Goal: Information Seeking & Learning: Learn about a topic

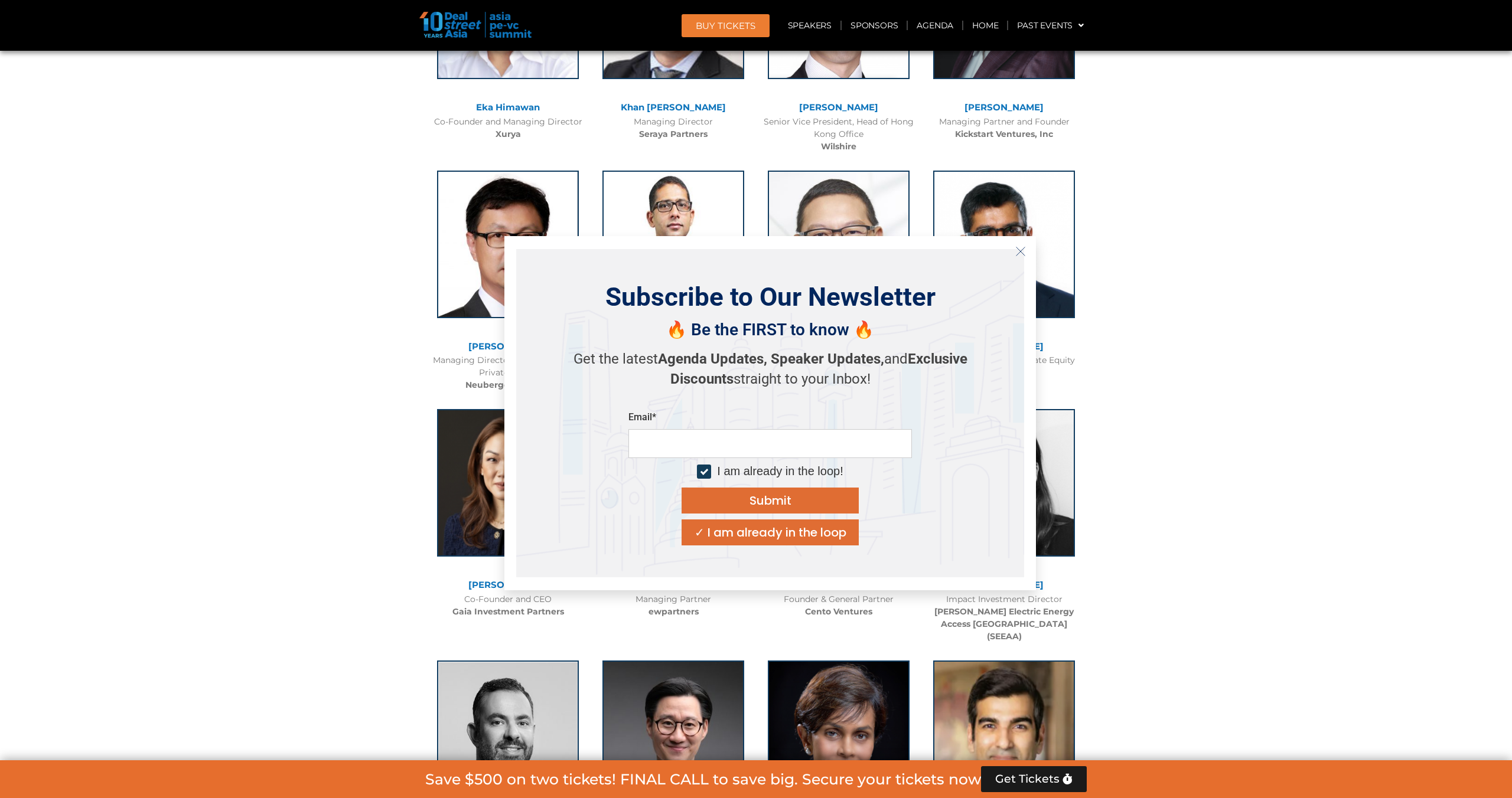
scroll to position [3070, 0]
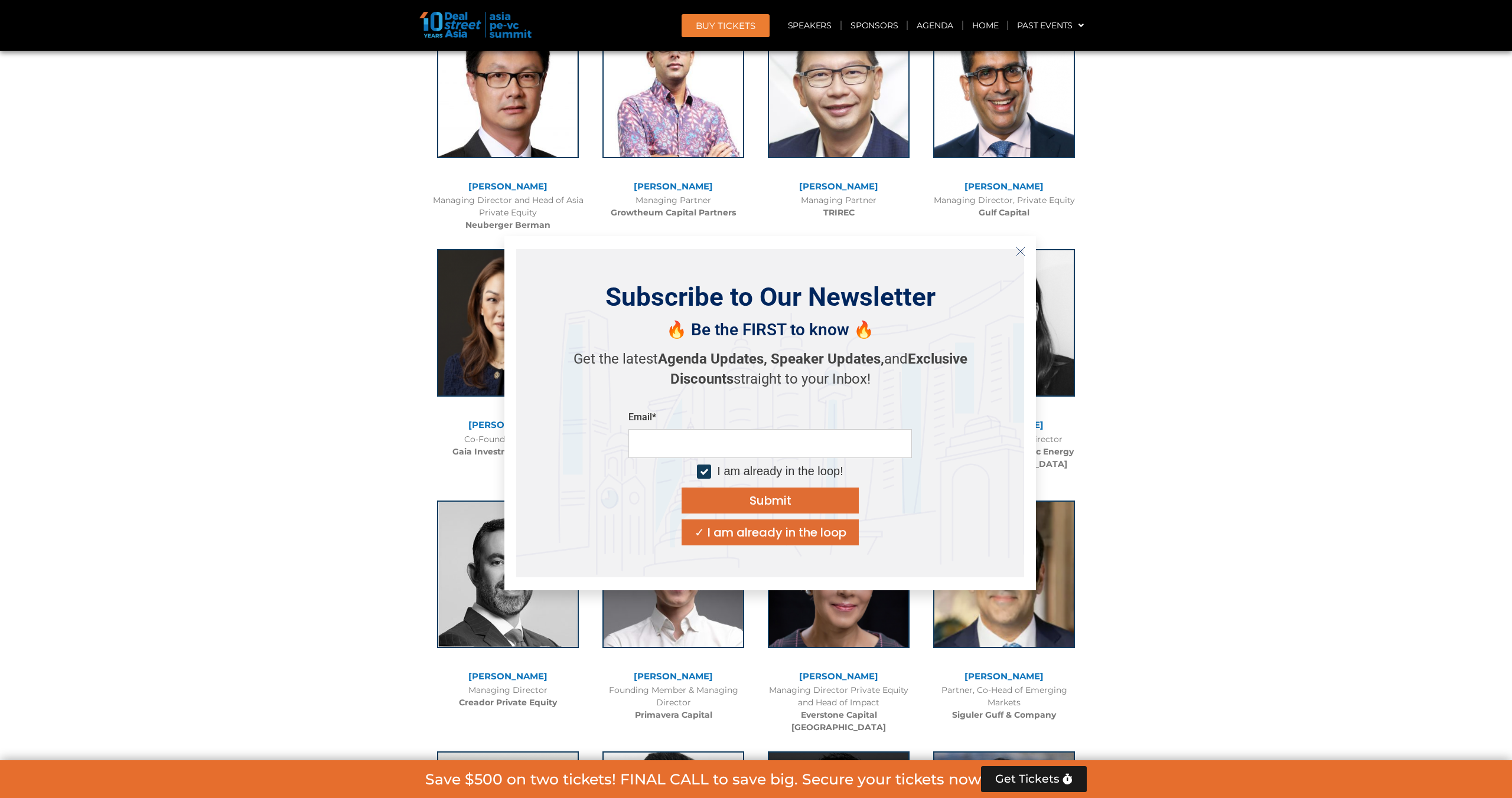
click at [1021, 249] on icon "Close" at bounding box center [1020, 252] width 10 height 10
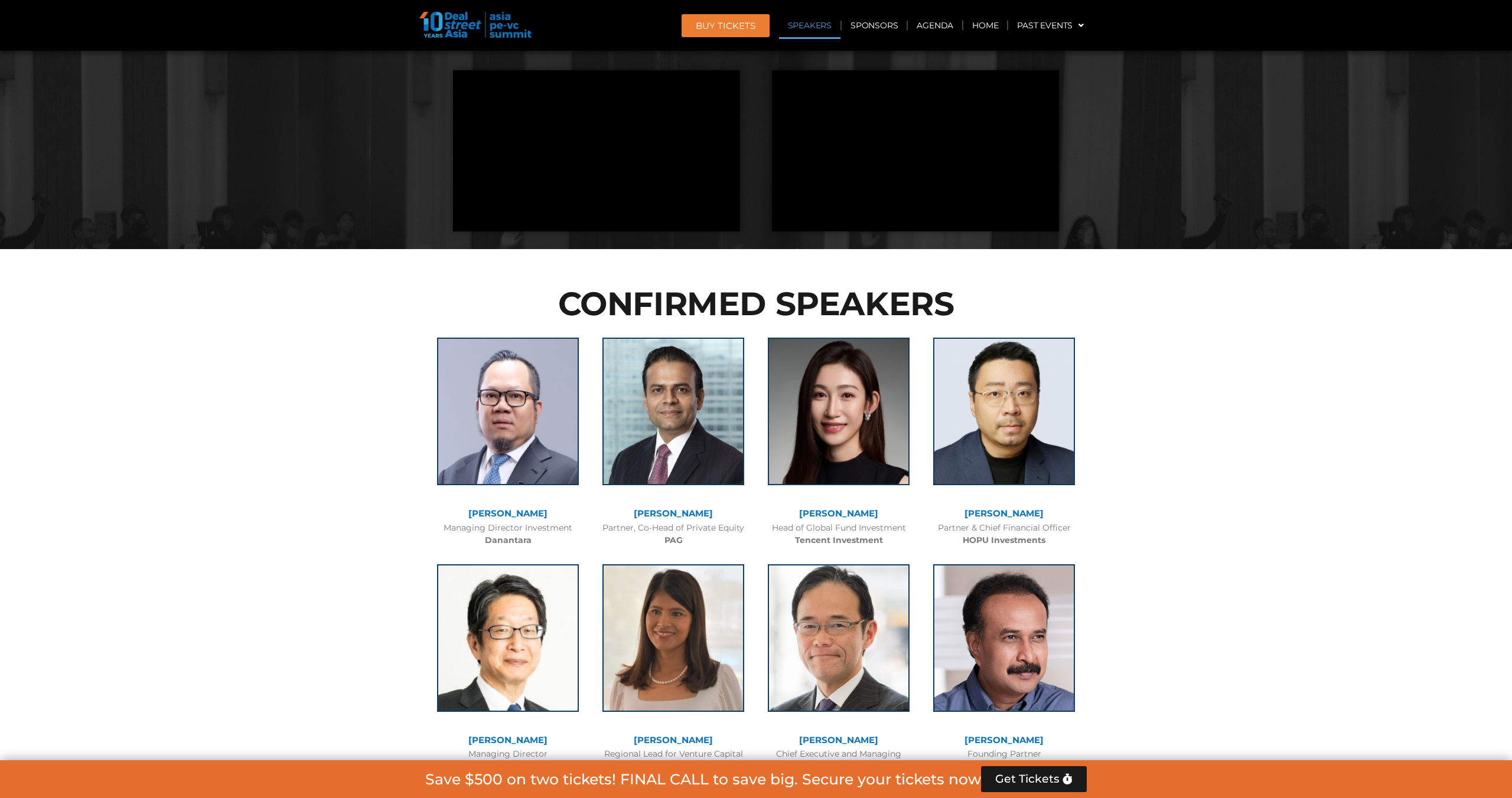
scroll to position [0, 0]
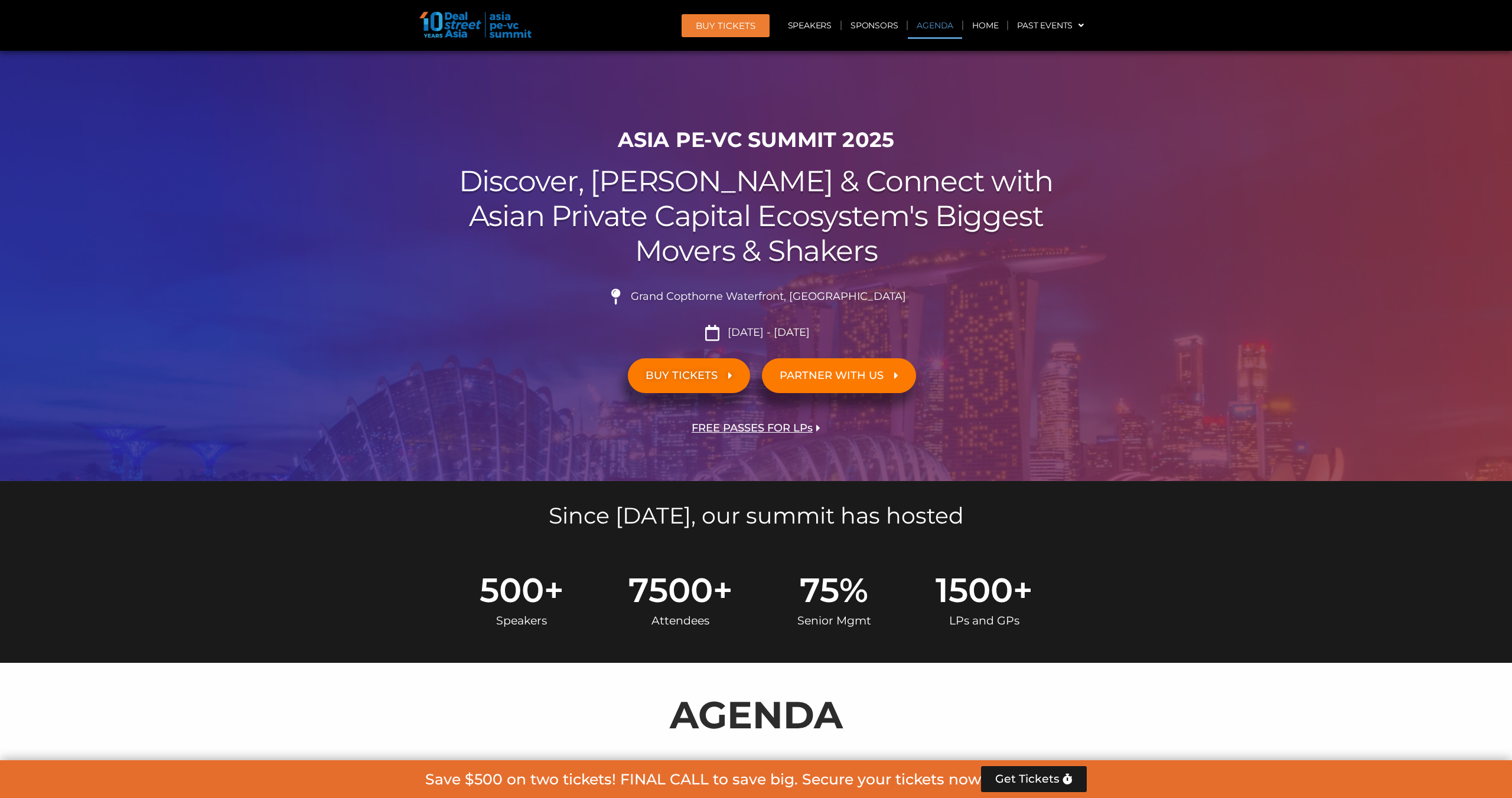
click at [932, 19] on link "Agenda" at bounding box center [934, 25] width 54 height 27
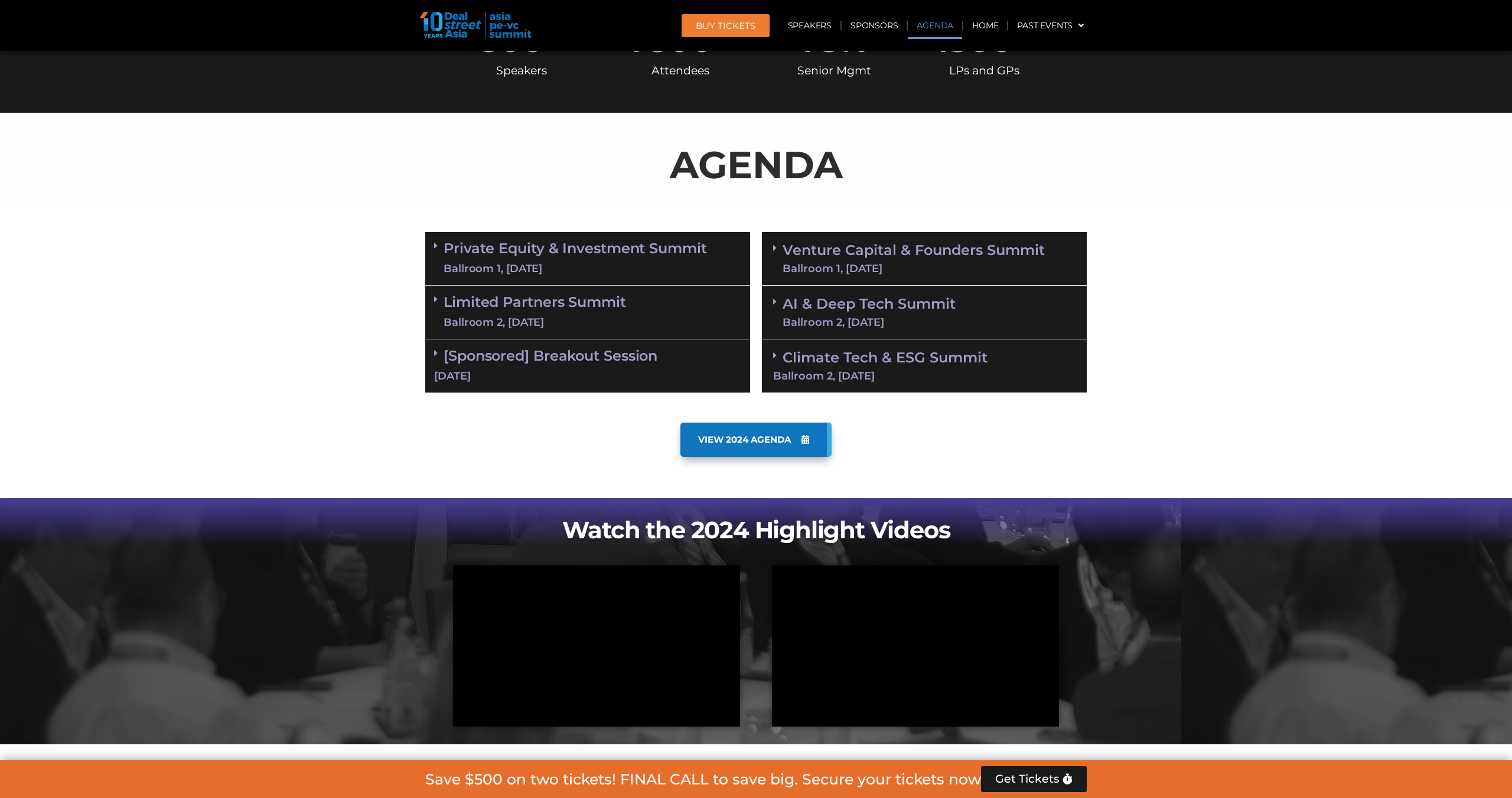
scroll to position [617, 0]
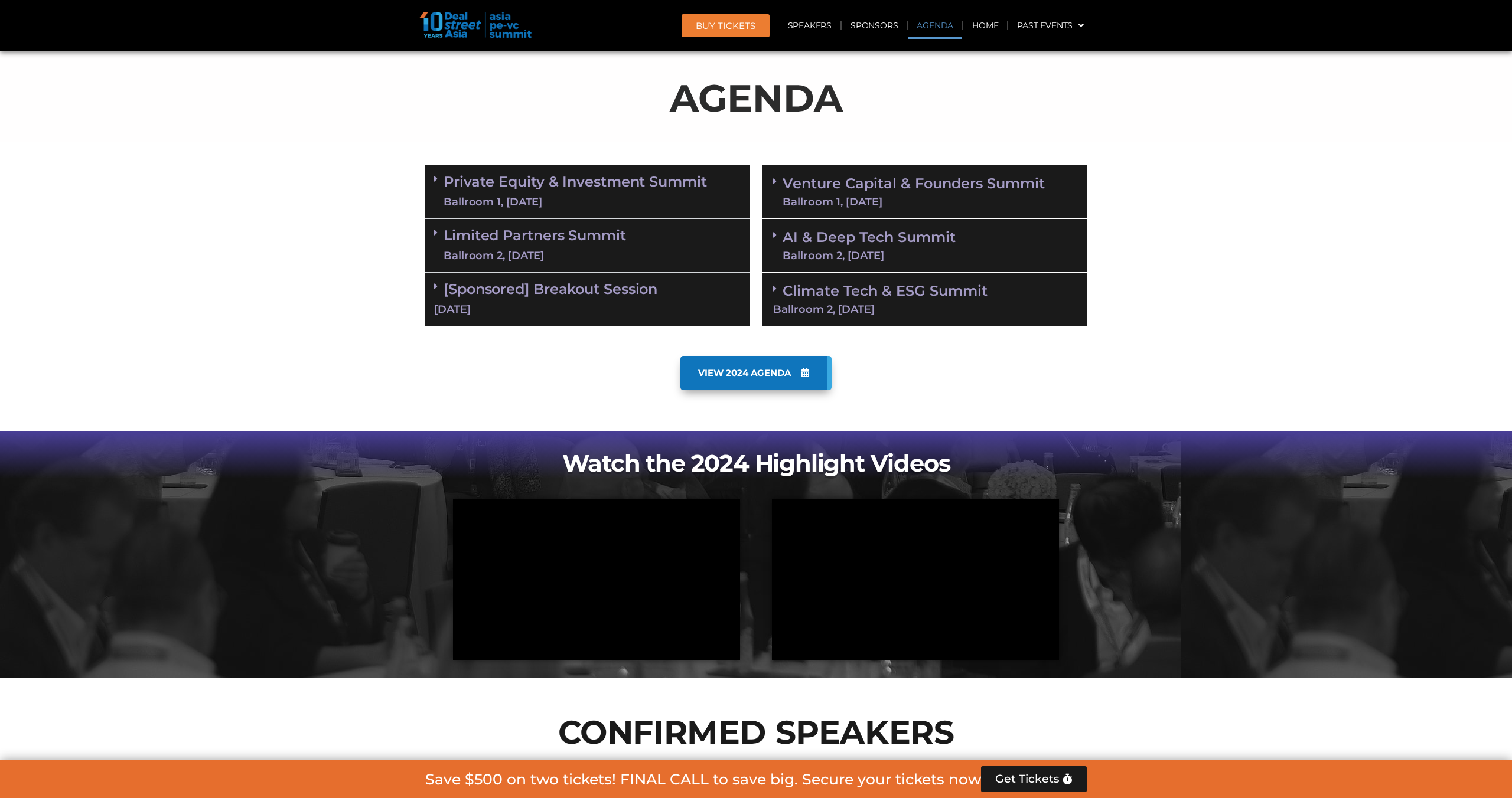
click at [512, 196] on div "Ballroom 1, [DATE]" at bounding box center [575, 202] width 263 height 15
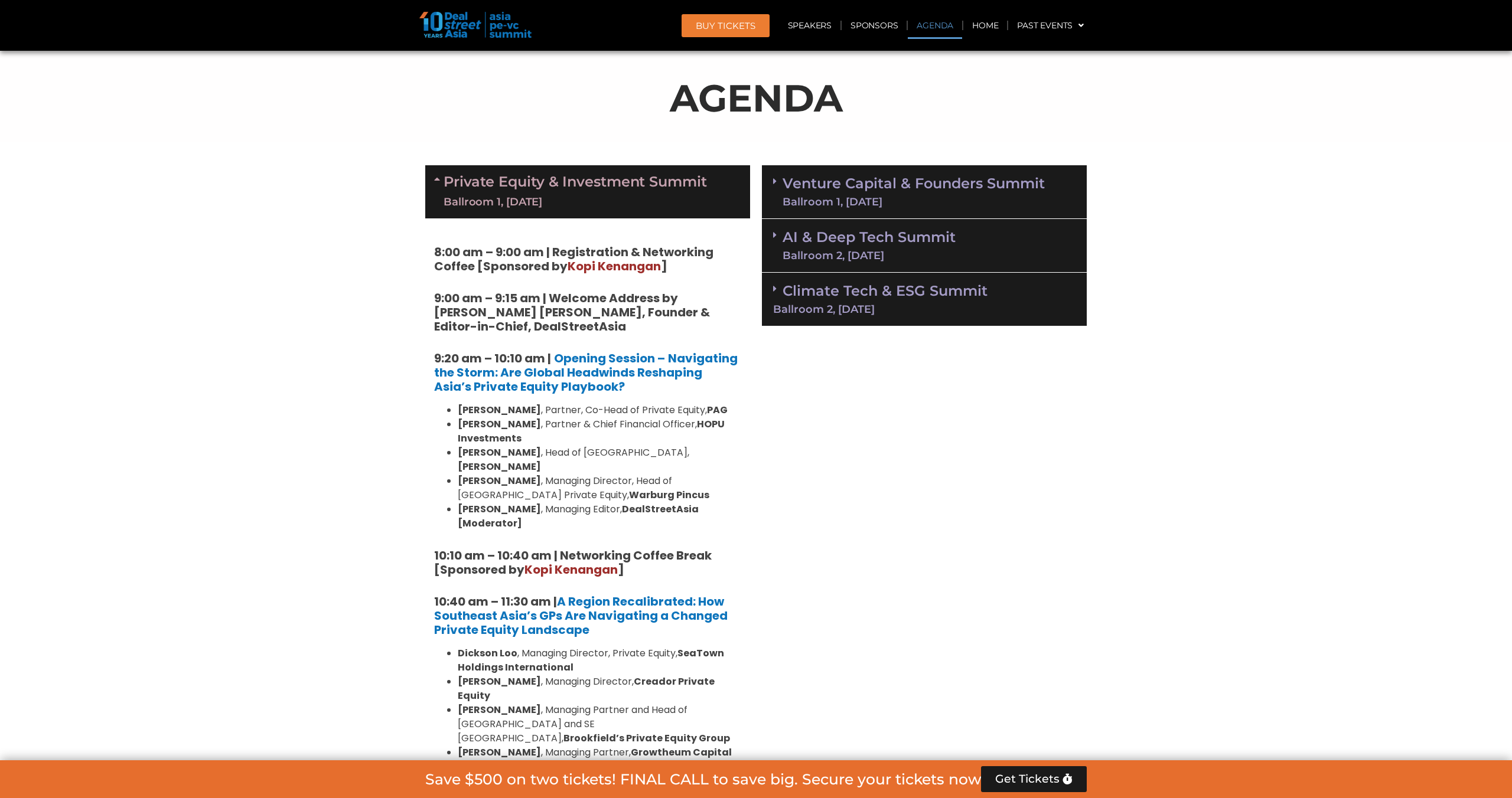
click at [512, 196] on div "Ballroom 1, [DATE]" at bounding box center [575, 202] width 263 height 15
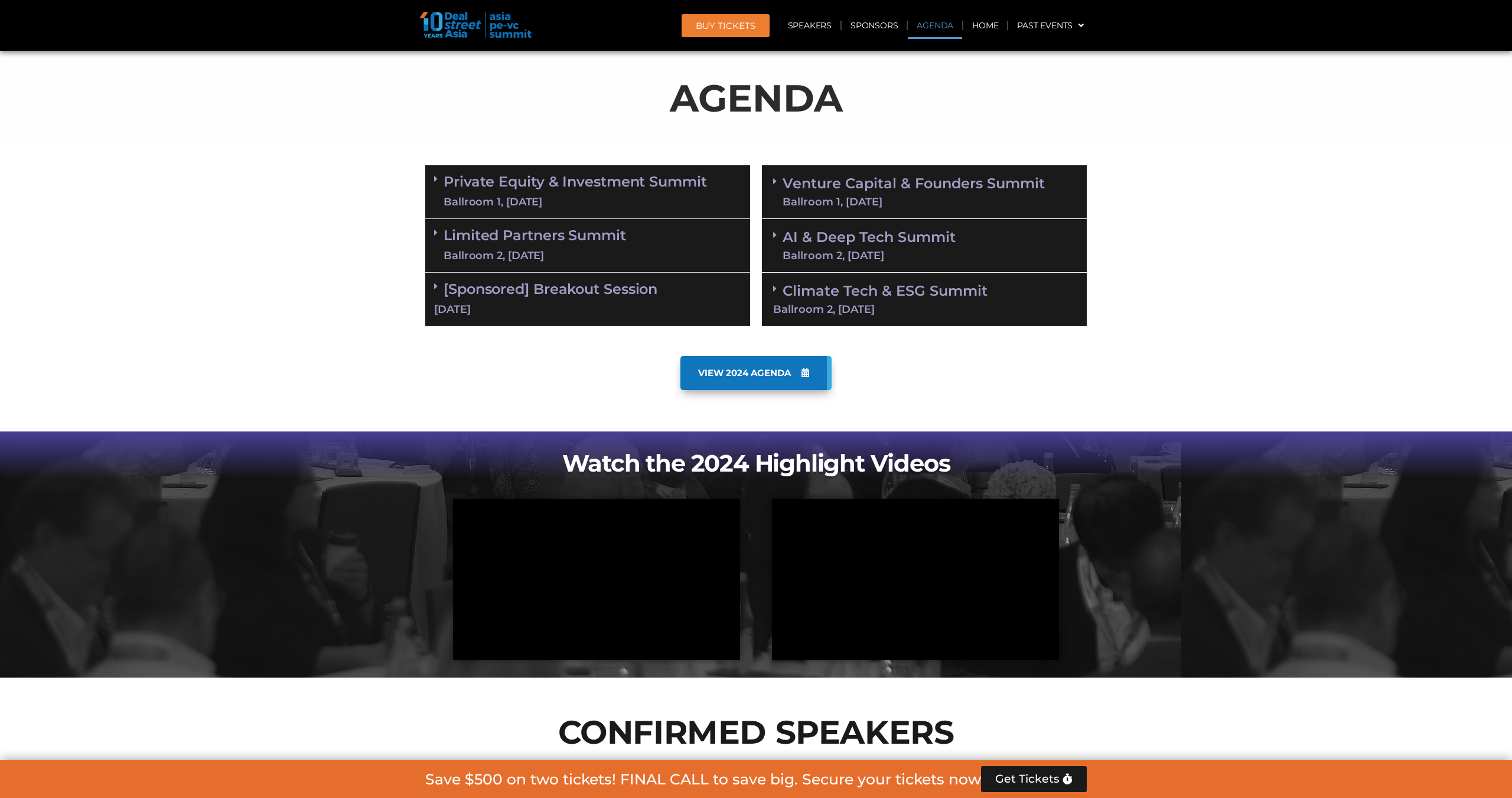
click at [569, 195] on div "Ballroom 1, [DATE]" at bounding box center [575, 202] width 263 height 15
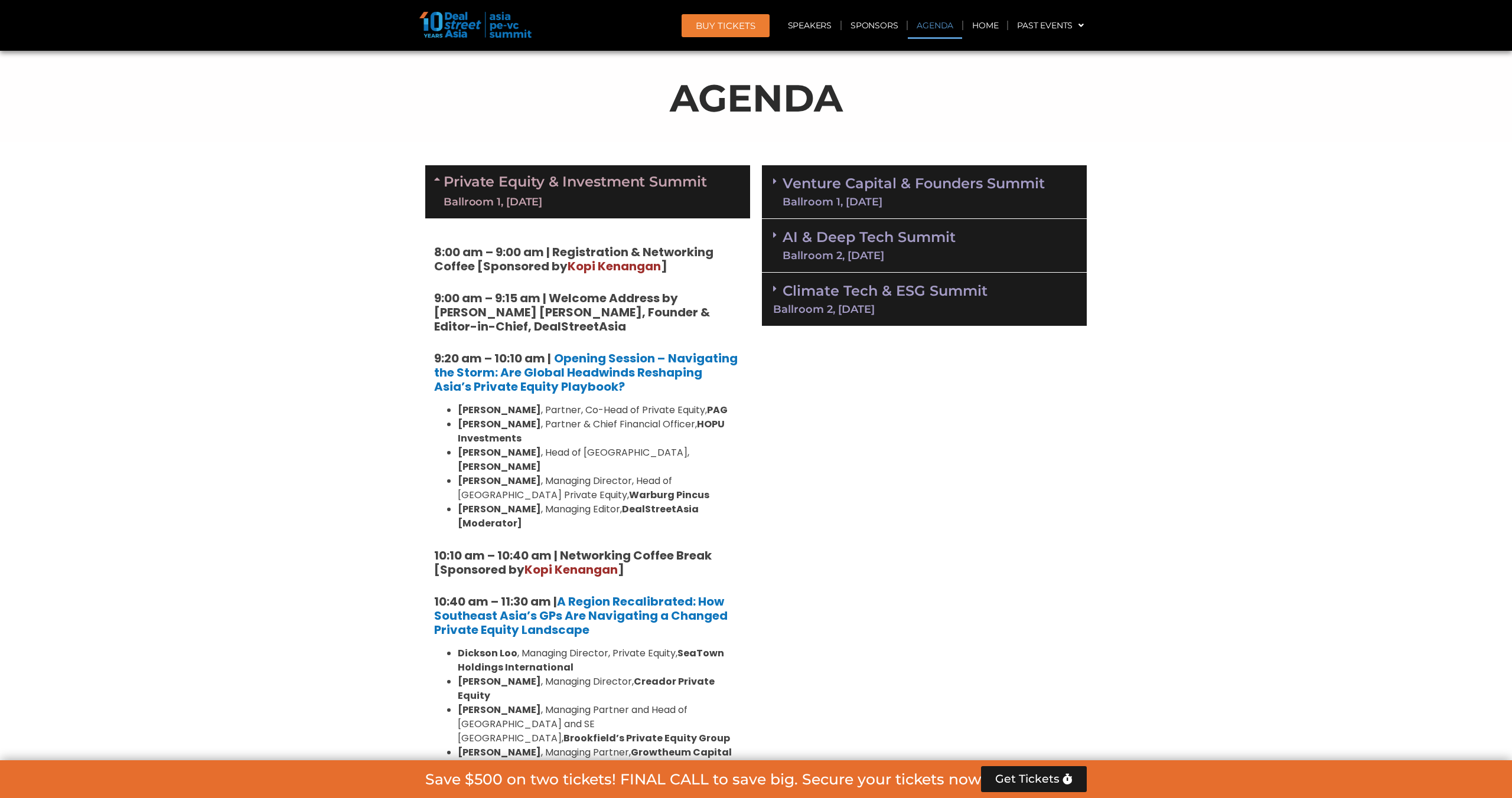
click at [609, 192] on link "Private Equity & Investment Summit Ballroom 1, [DATE]" at bounding box center [575, 191] width 263 height 35
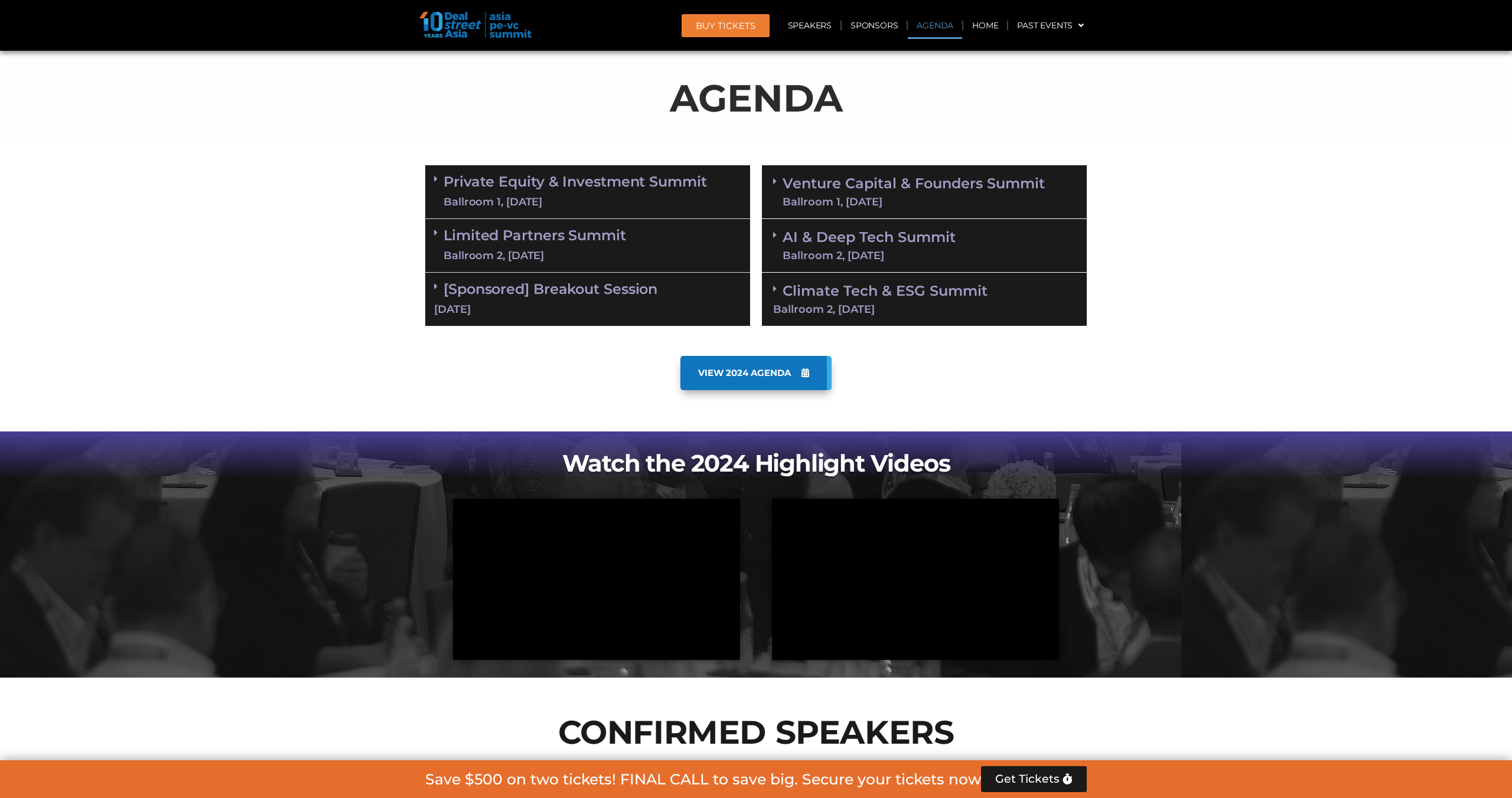
click at [954, 301] on div "Climate Tech & ESG Summit Ballroom 2, [DATE]" at bounding box center [924, 299] width 325 height 54
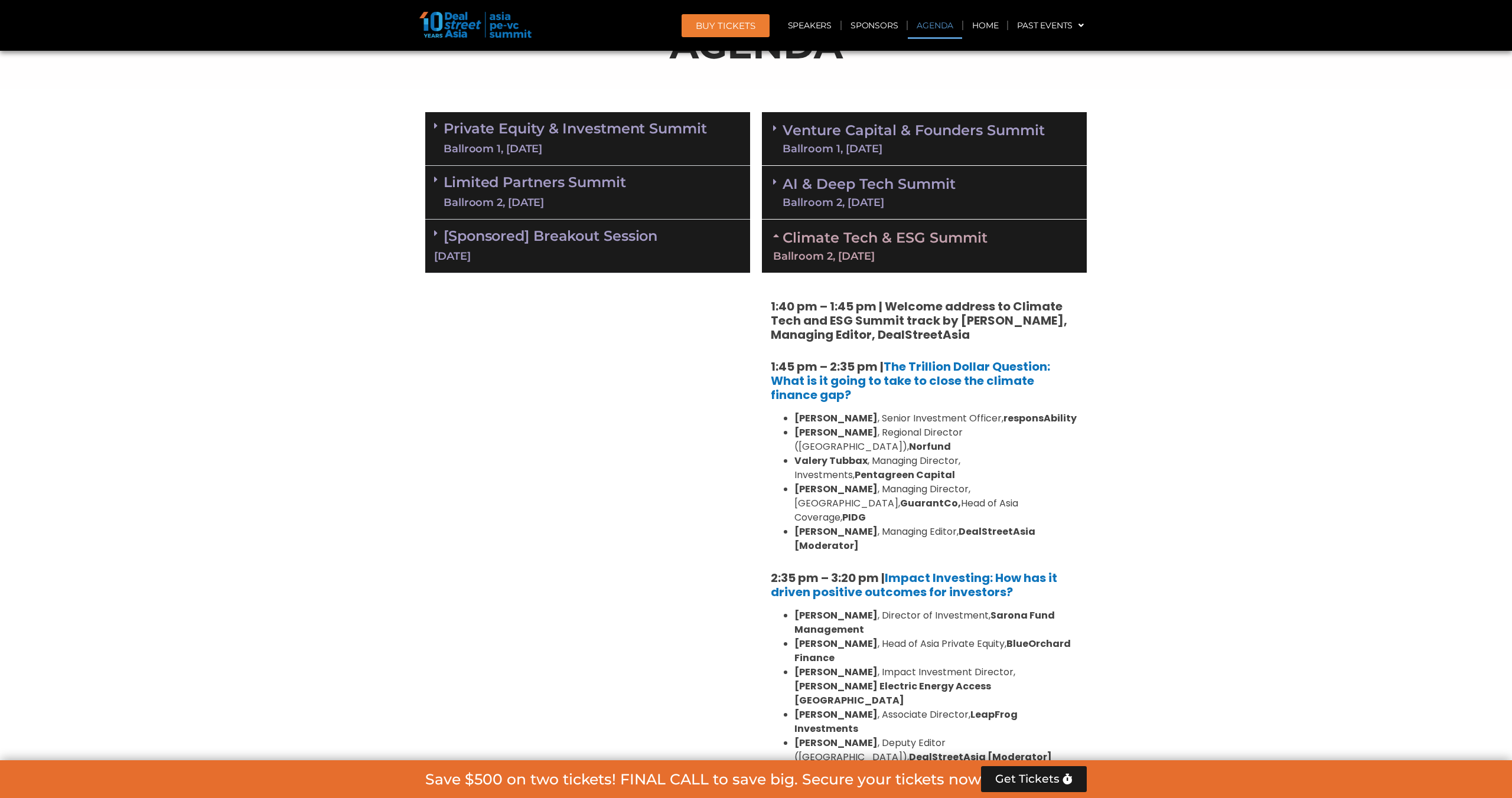
scroll to position [669, 0]
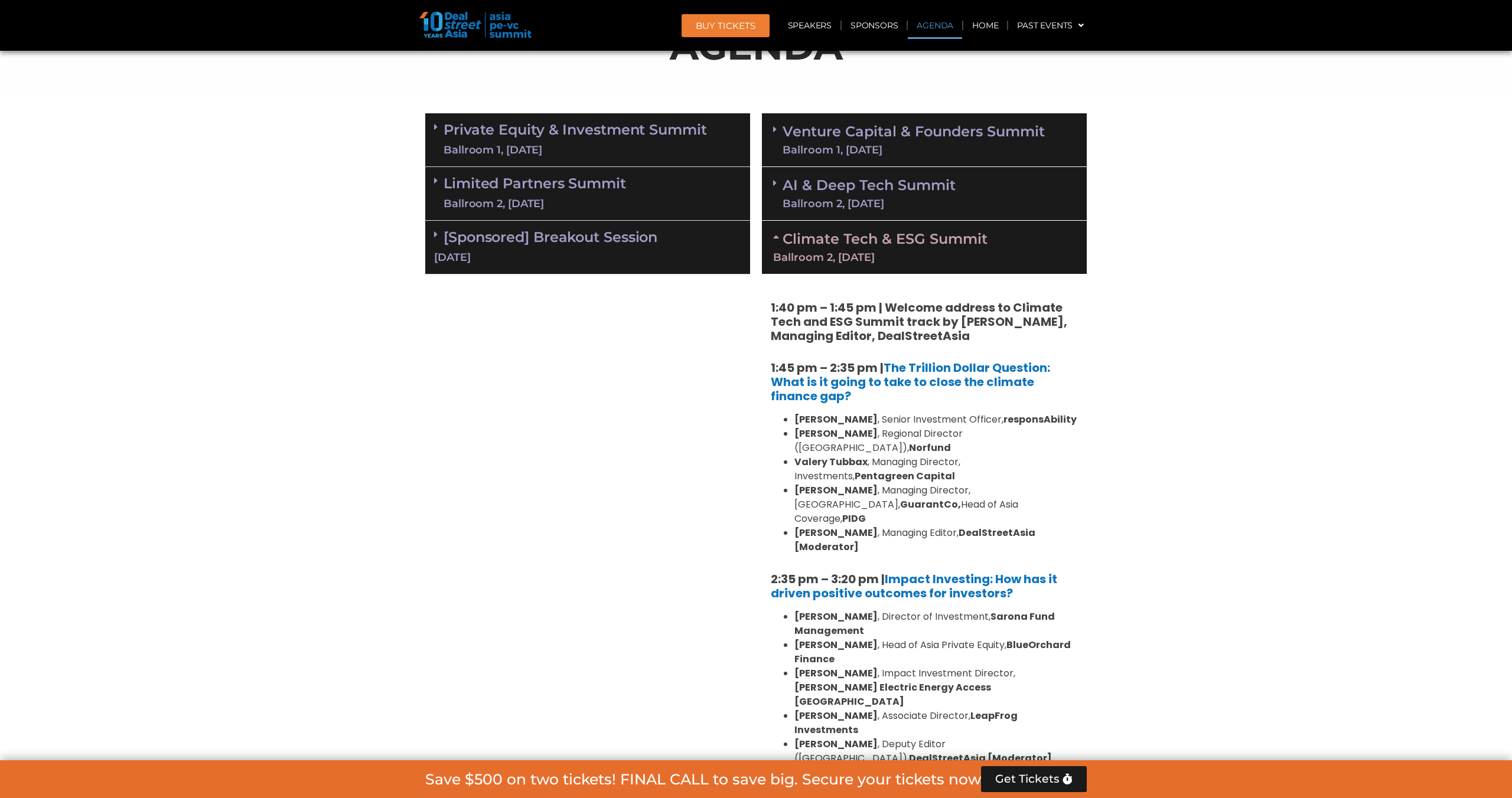
click at [932, 192] on link "AI & Deep Tech Summit Ballroom 2, [DATE]" at bounding box center [869, 193] width 173 height 31
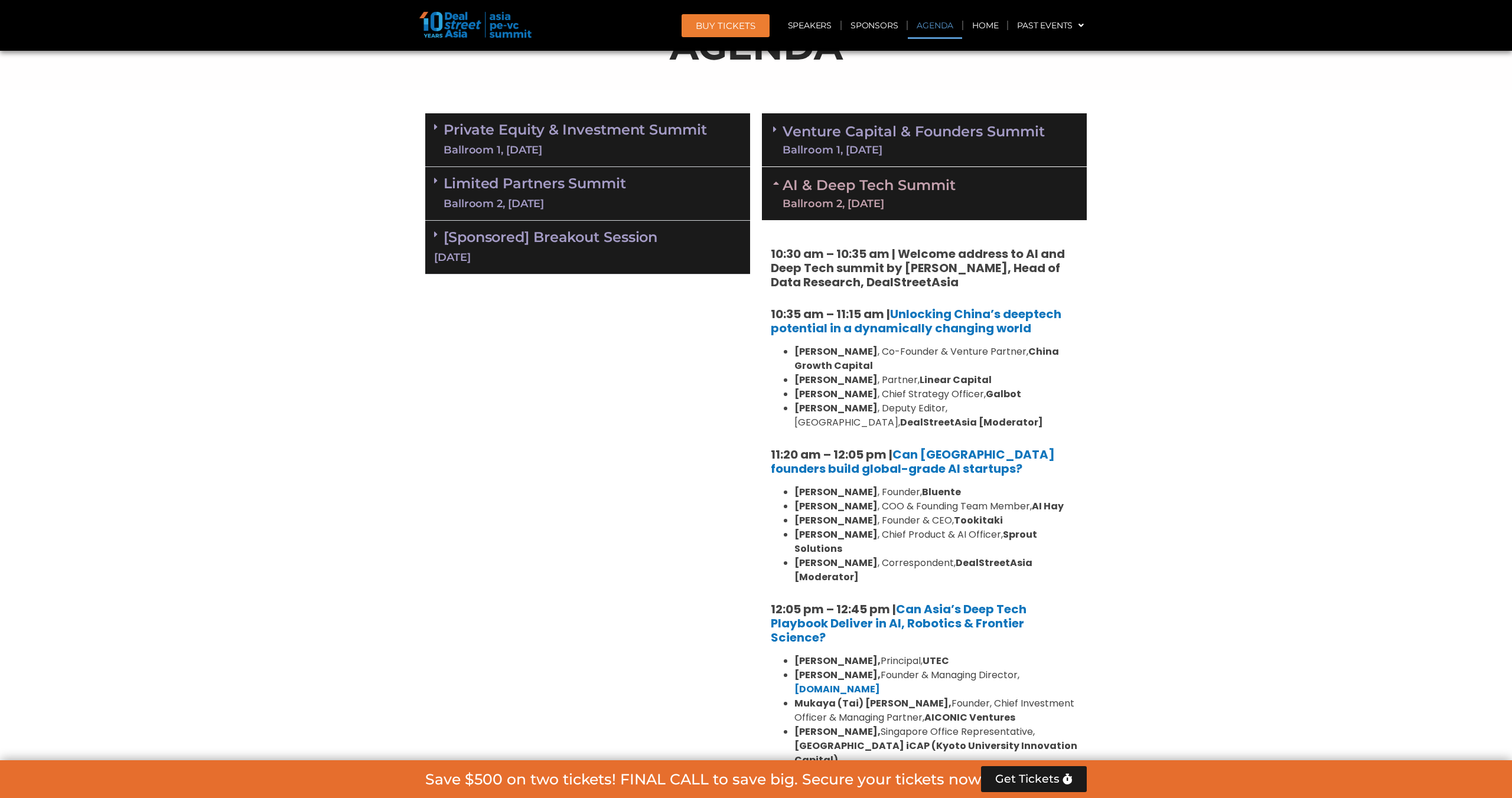
click at [960, 144] on div "Ballroom 1, [DATE]" at bounding box center [913, 150] width 262 height 10
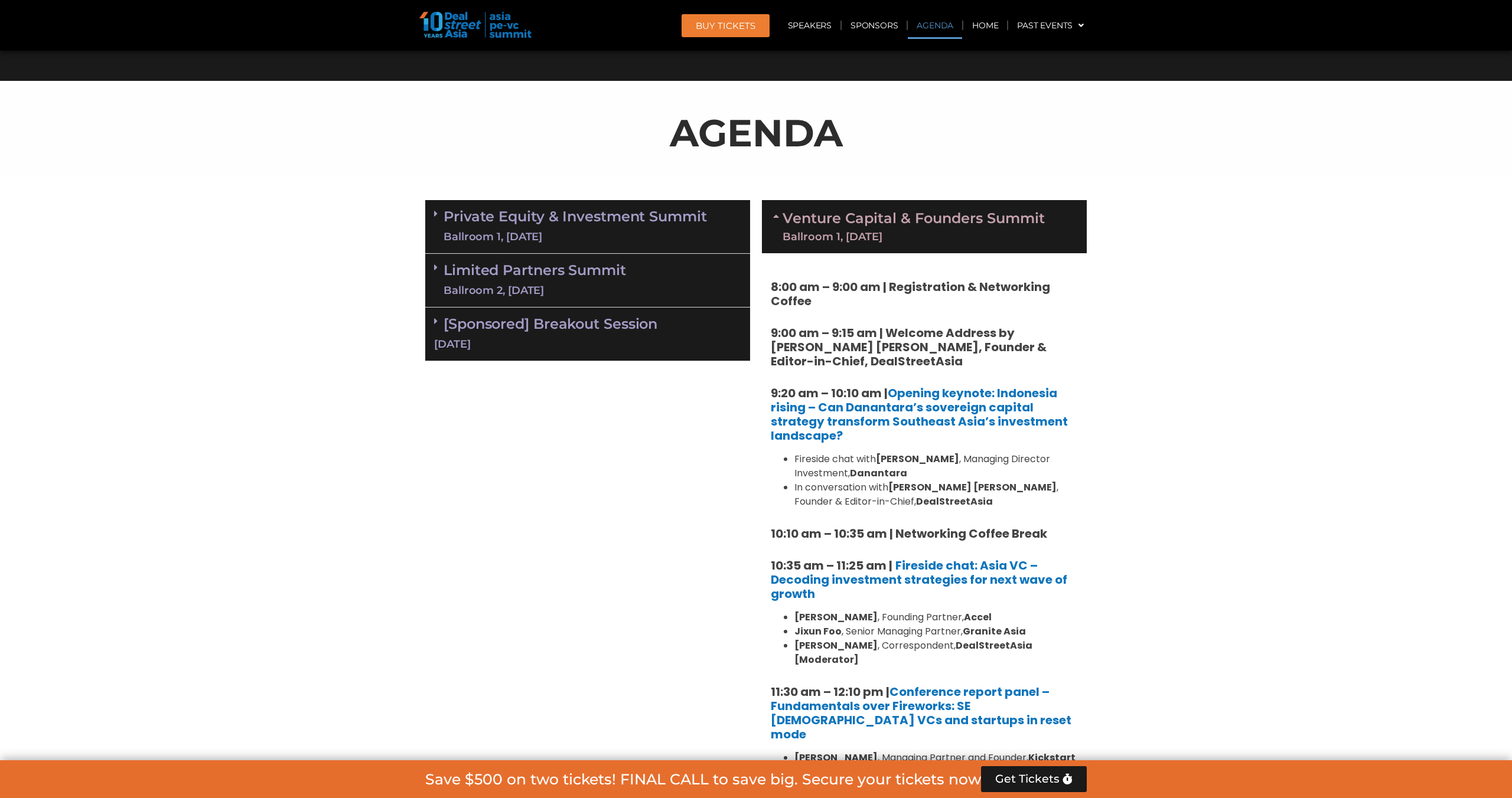
scroll to position [618, 0]
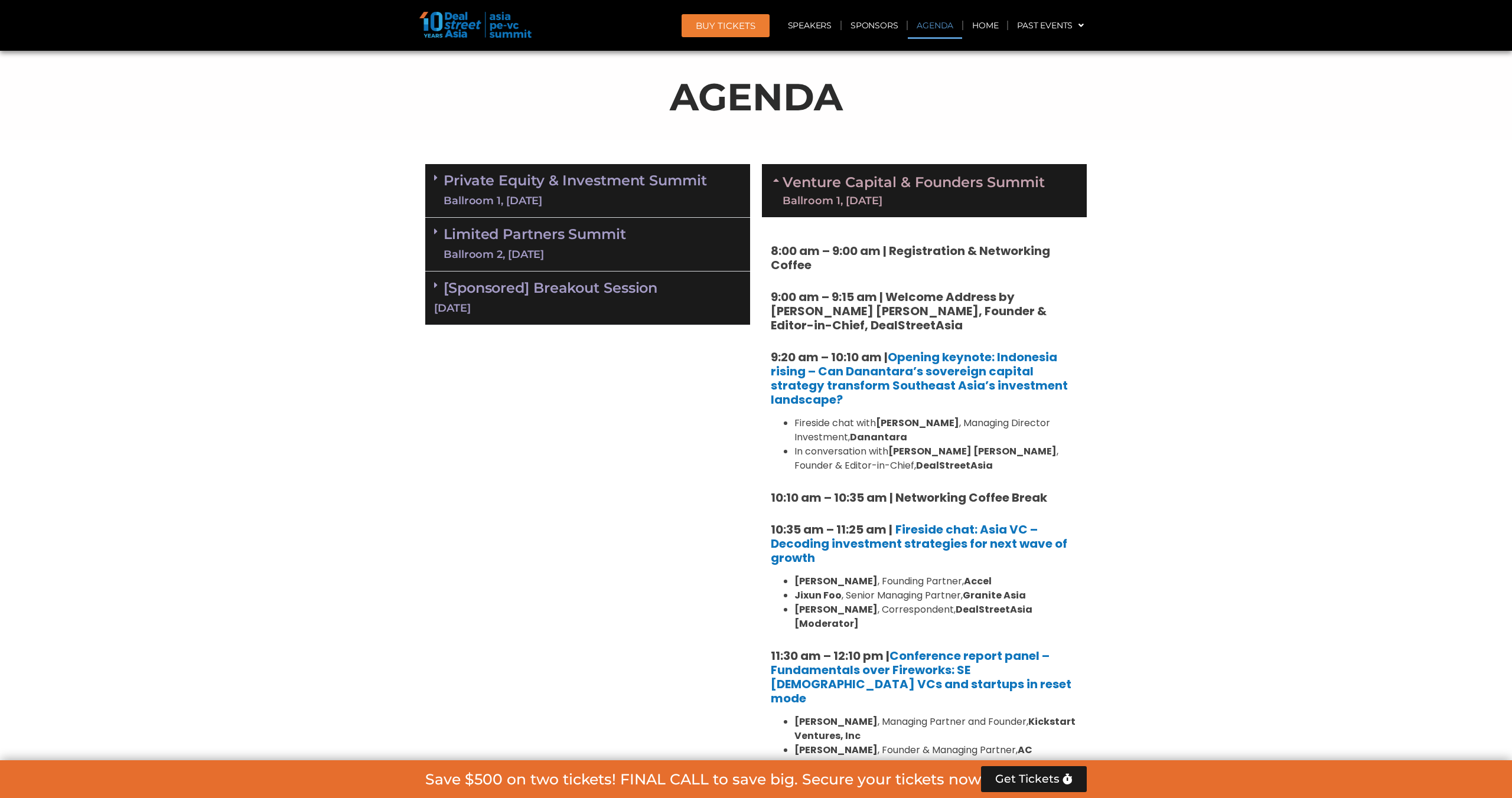
click at [602, 239] on link "Limited Partners [GEOGRAPHIC_DATA] 2, [DATE]" at bounding box center [534, 244] width 182 height 35
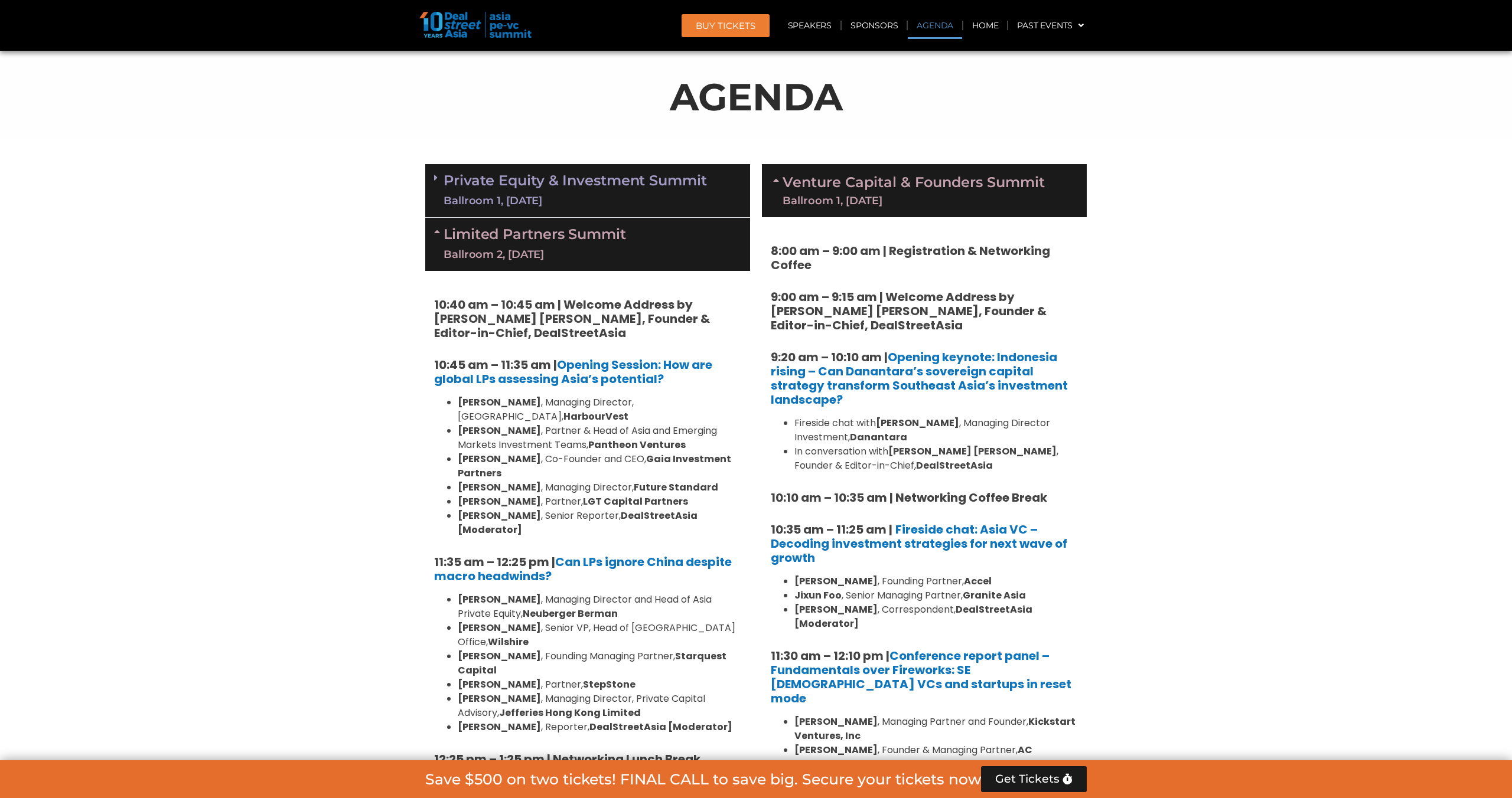
click at [629, 180] on link "Private Equity & Investment Summit Ballroom 1, [DATE]" at bounding box center [575, 191] width 263 height 35
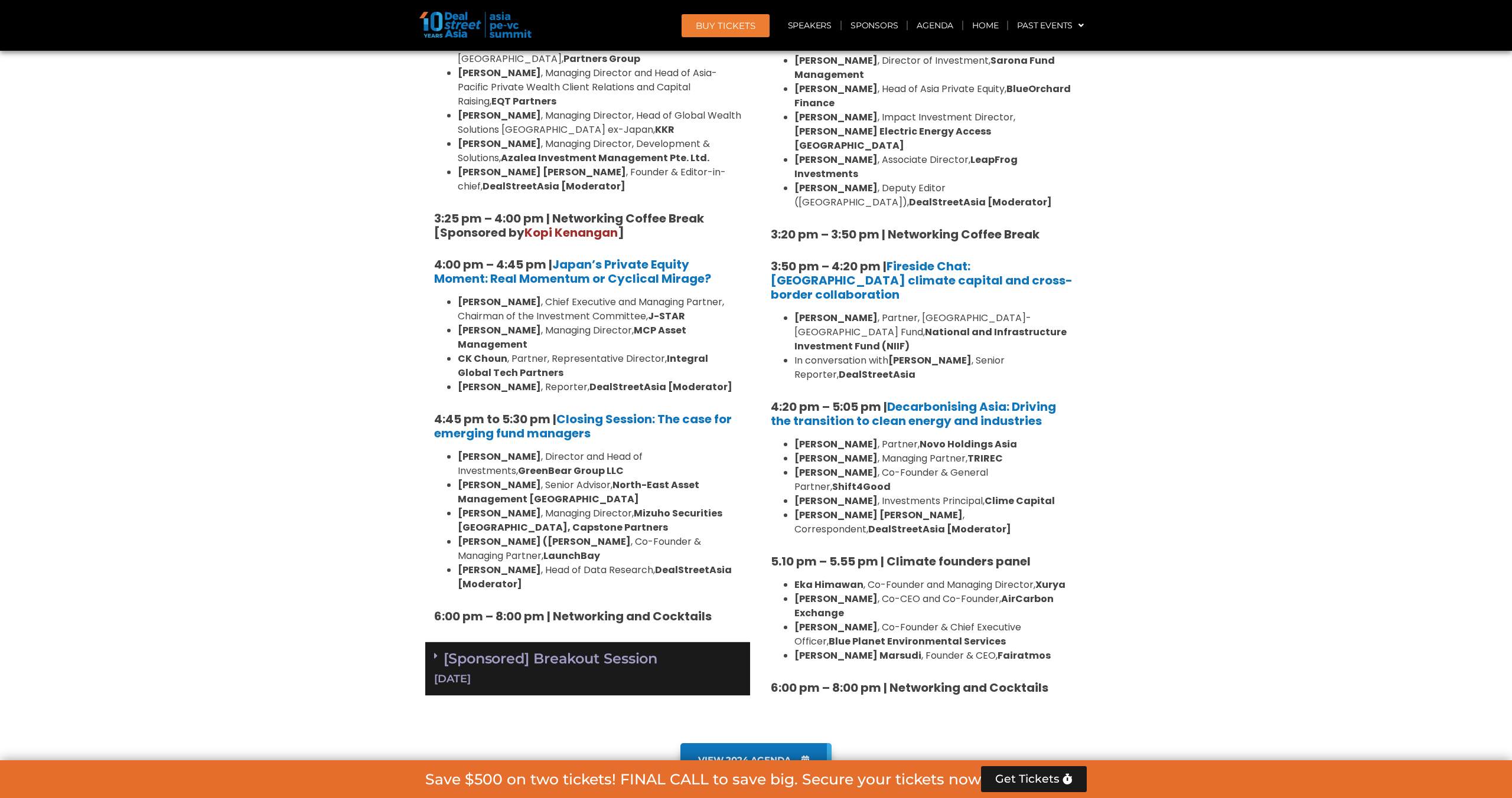
scroll to position [3487, 0]
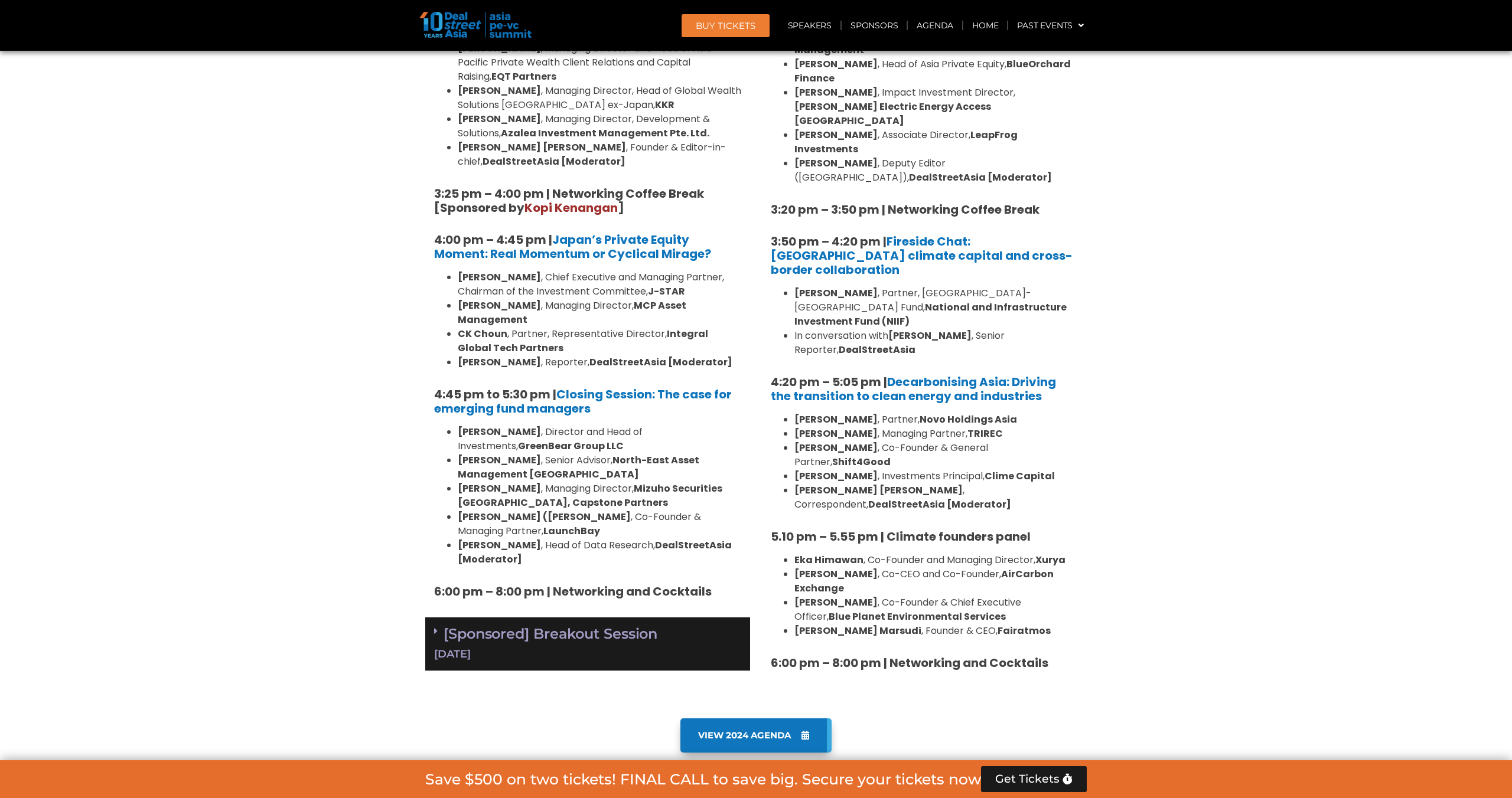
click at [634, 618] on div "[Sponsored] Breakout Session [DATE]" at bounding box center [587, 644] width 325 height 54
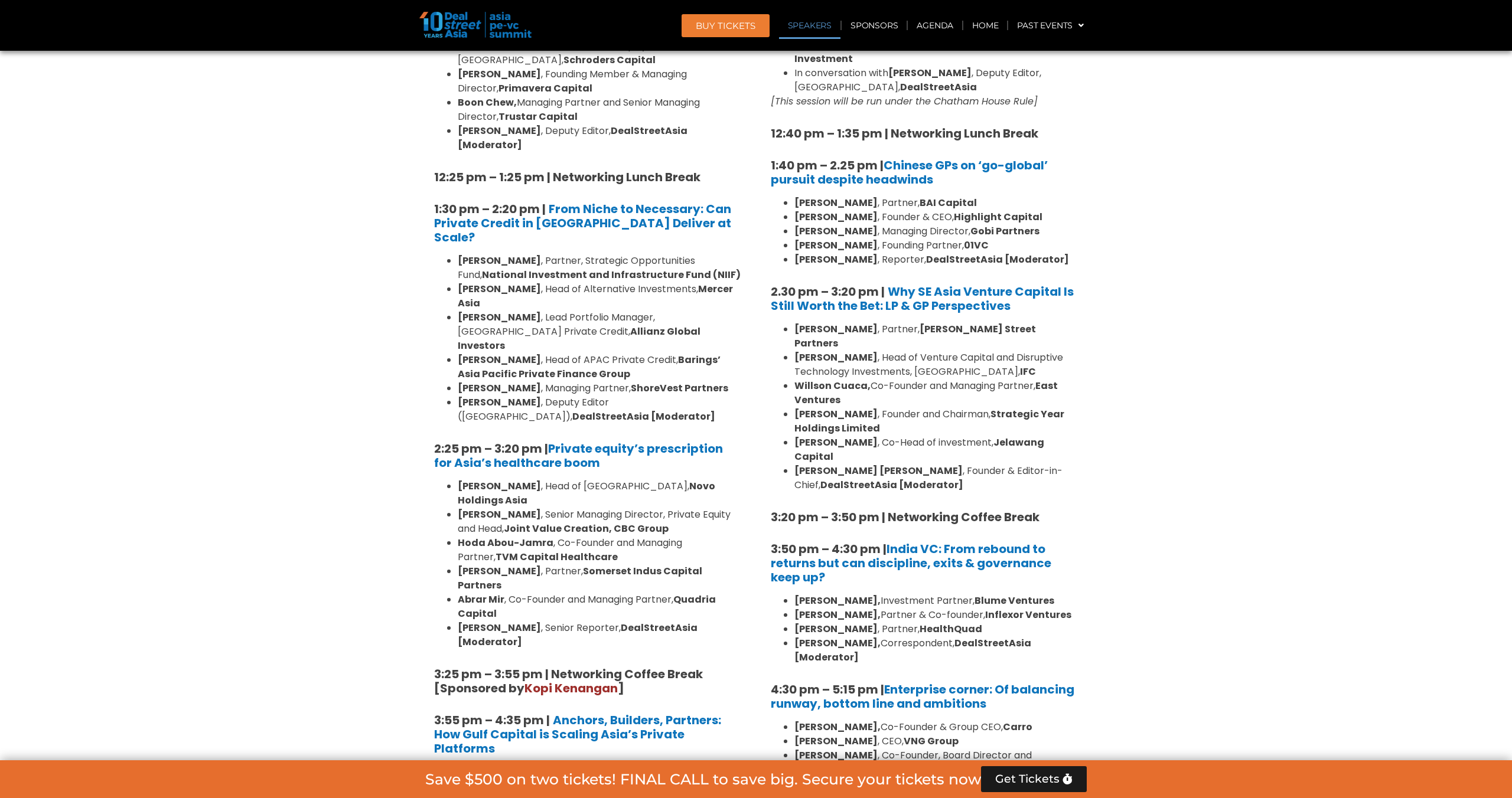
scroll to position [1457, 0]
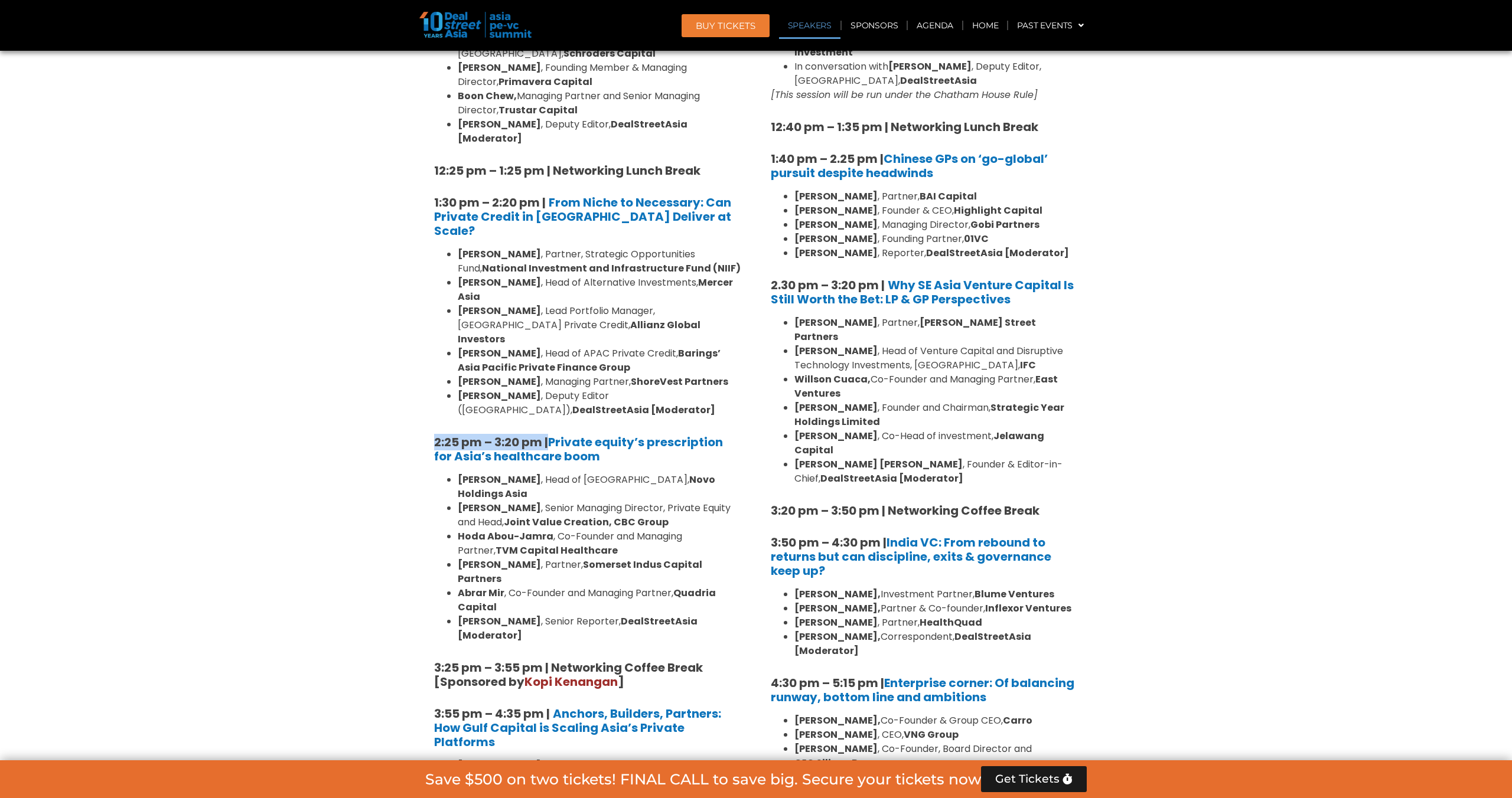
drag, startPoint x: 428, startPoint y: 312, endPoint x: 547, endPoint y: 314, distance: 119.0
click at [547, 314] on div "8:00 am – 9:00 am | Registration & Networking Coffee [Sponsored by [PERSON_NAME…" at bounding box center [587, 332] width 325 height 1906
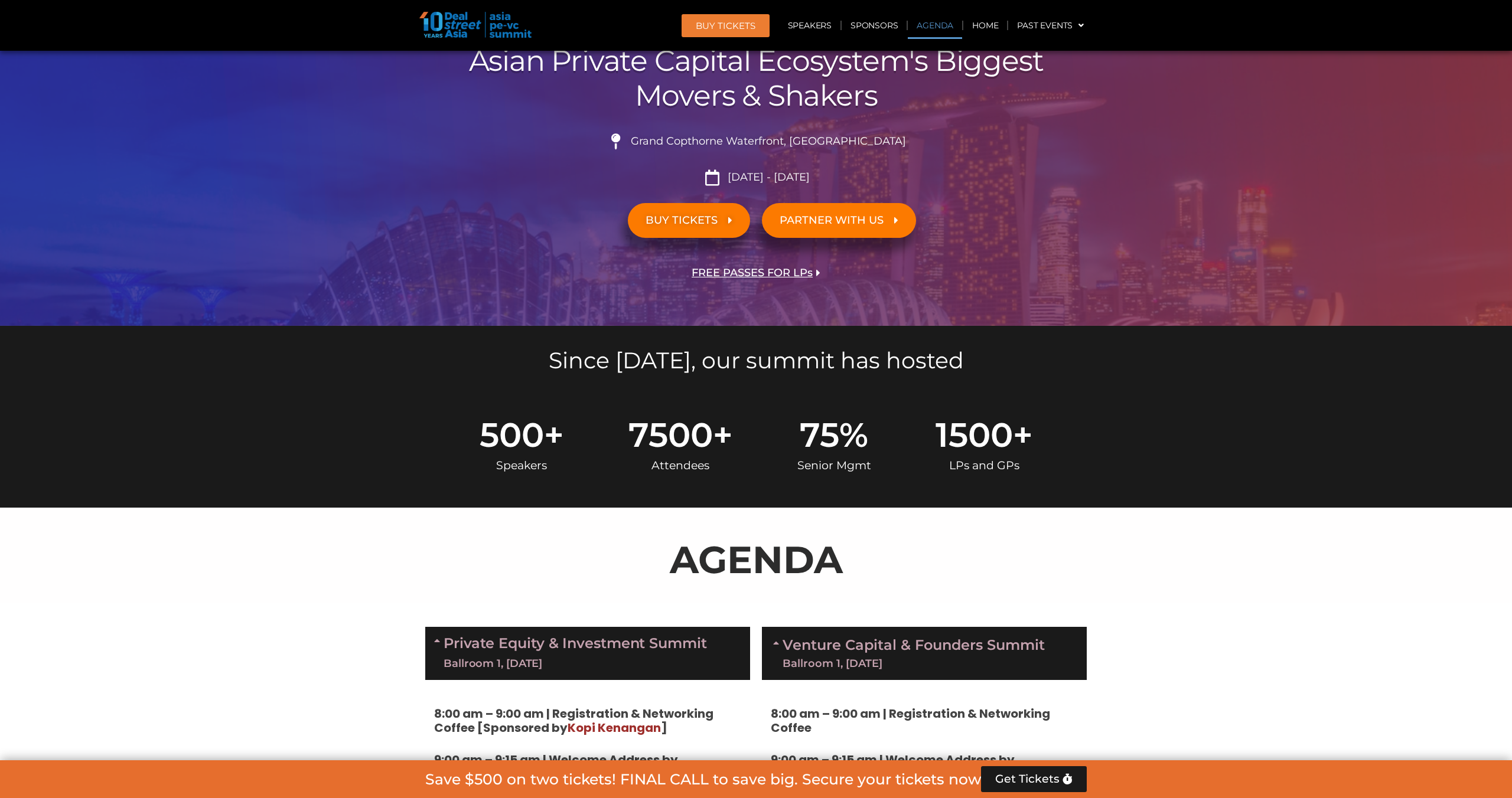
scroll to position [584, 0]
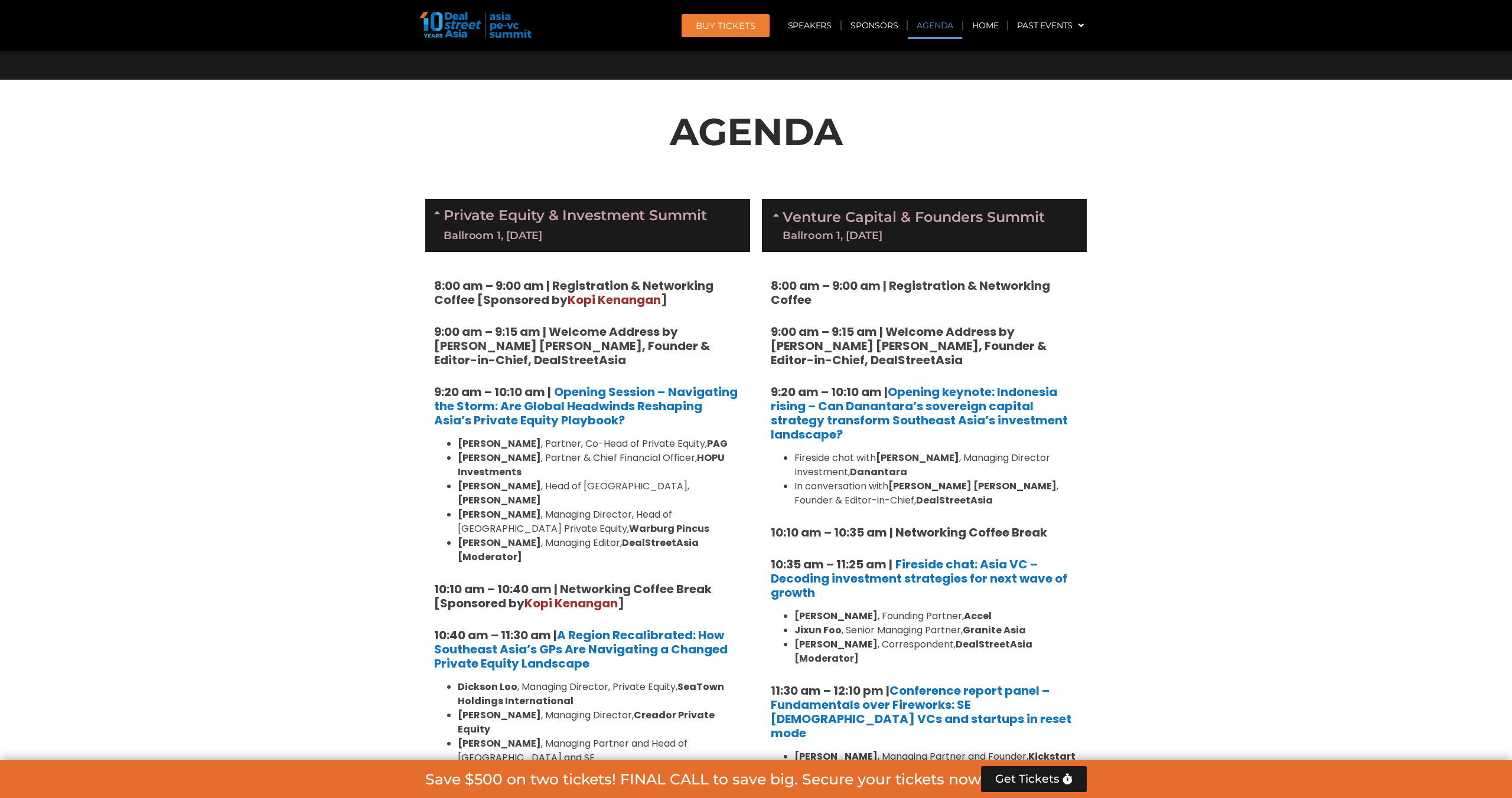
click at [888, 230] on div "Ballroom 1, [DATE]" at bounding box center [913, 235] width 262 height 10
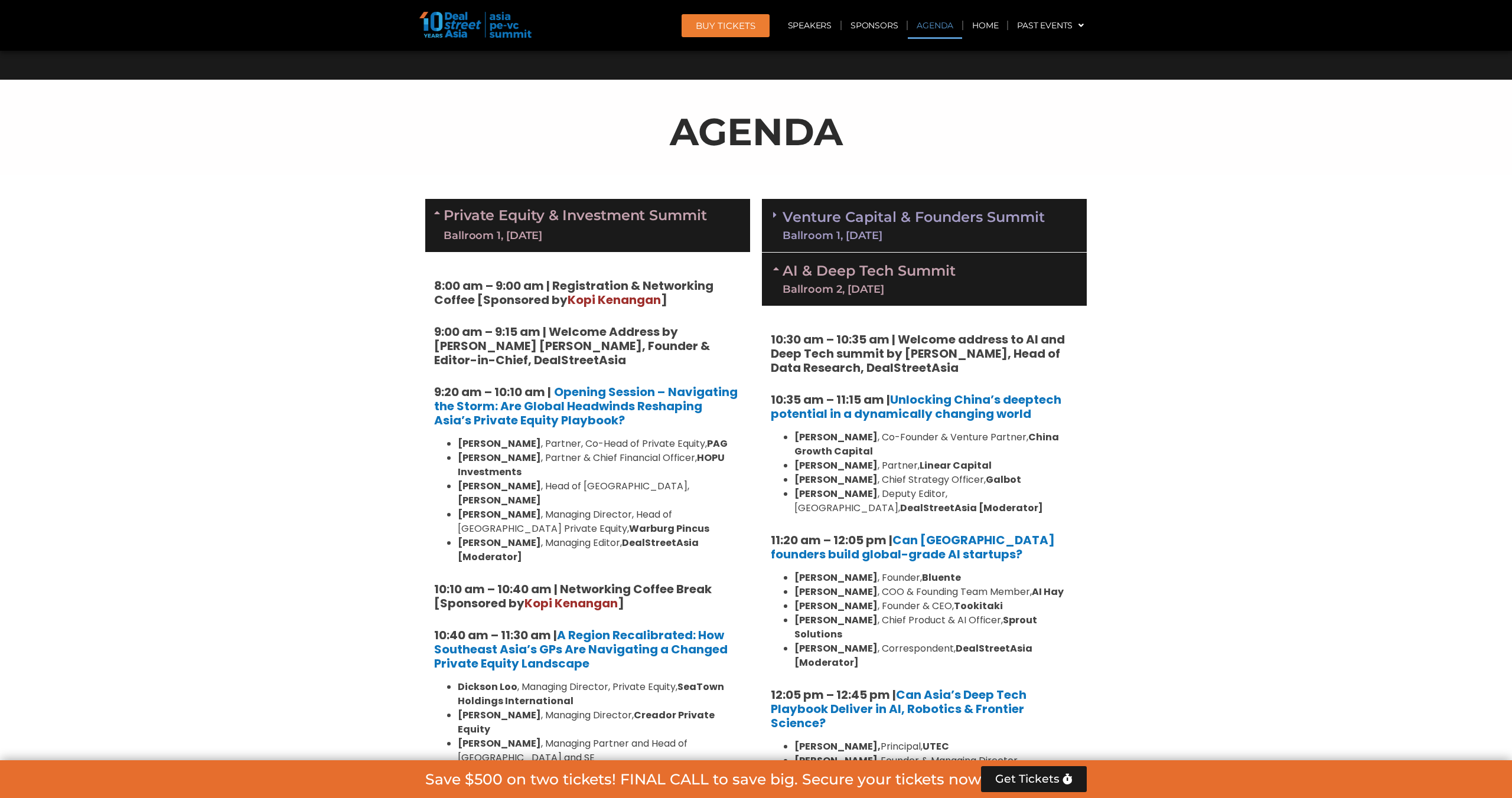
click at [916, 227] on link "Venture Capital & Founders​ Summit Ballroom 1, [DATE]" at bounding box center [913, 225] width 262 height 31
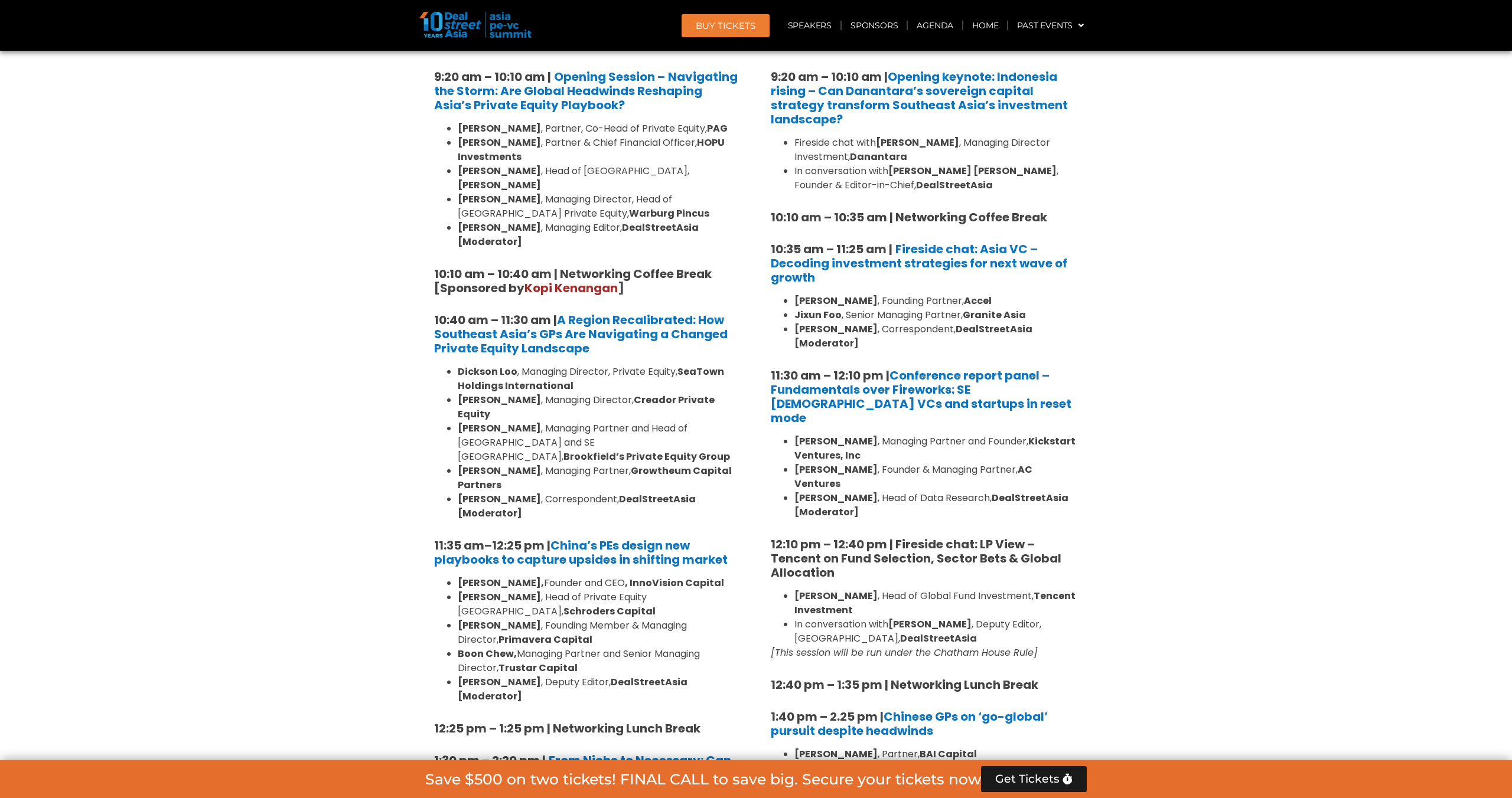
scroll to position [901, 0]
